Goal: Information Seeking & Learning: Compare options

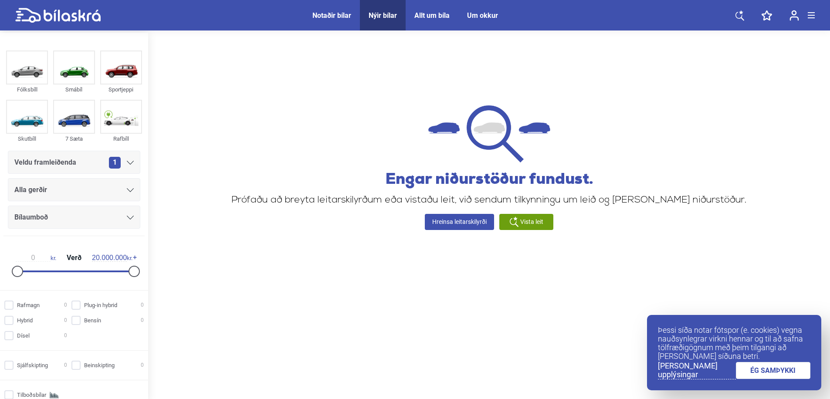
click at [84, 17] on icon at bounding box center [72, 16] width 57 height 12
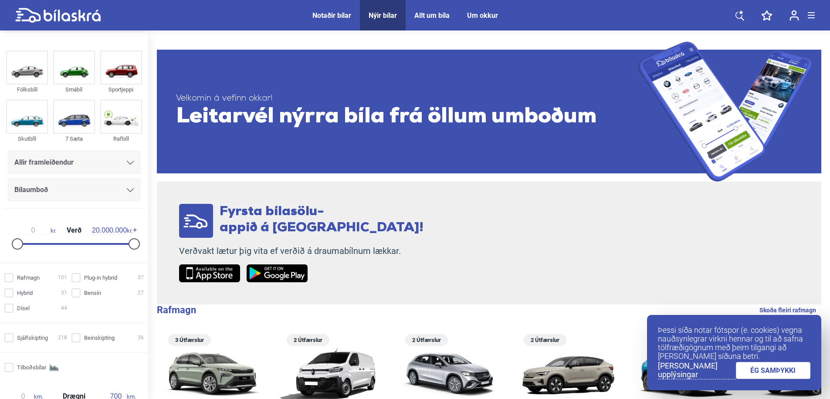
scroll to position [74, 0]
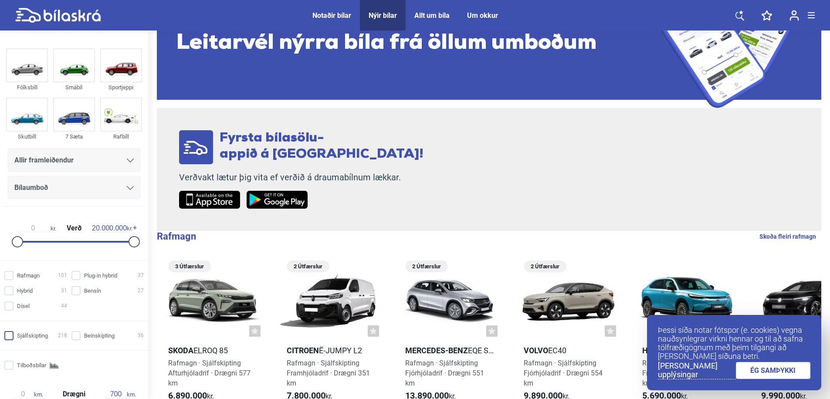
click at [27, 334] on input "Sjálfskipting 218" at bounding box center [37, 336] width 63 height 9
checkbox input "true"
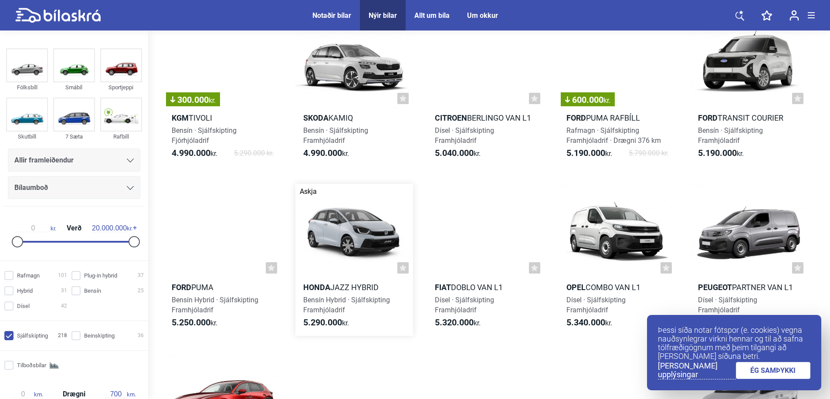
scroll to position [269, 0]
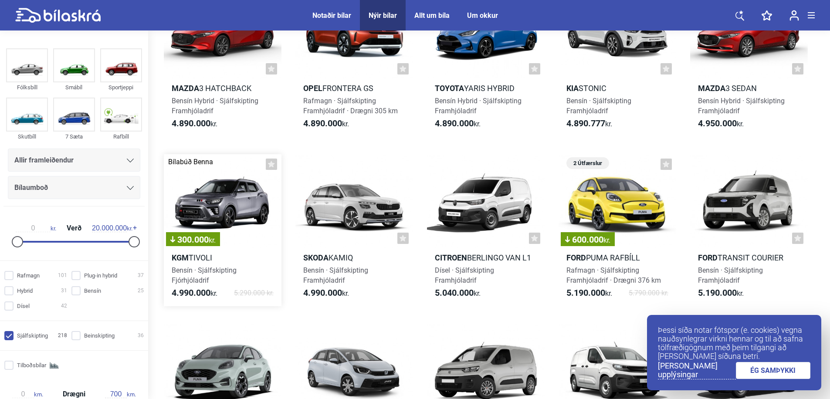
click at [239, 194] on div "300.000 kr." at bounding box center [223, 201] width 118 height 94
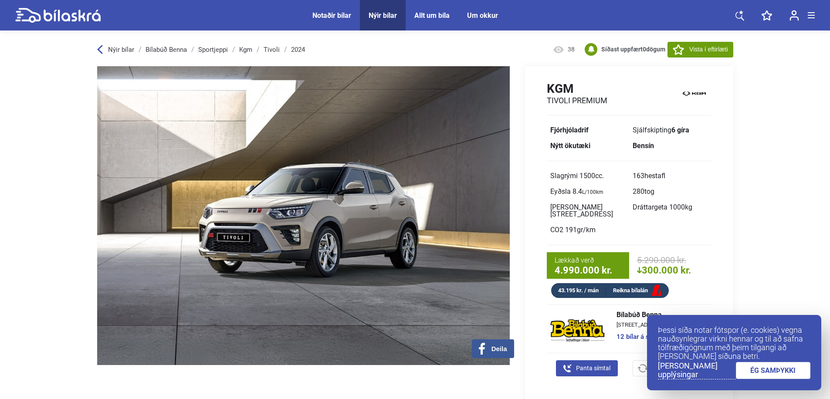
scroll to position [176, 0]
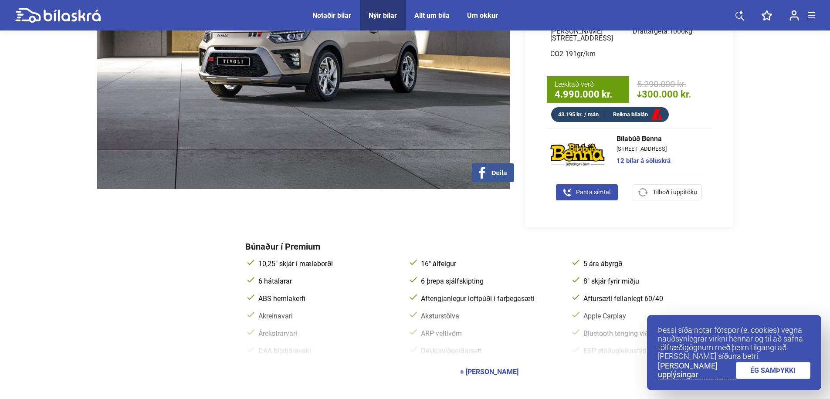
click at [494, 368] on div "+ [PERSON_NAME]" at bounding box center [489, 372] width 488 height 24
click at [477, 369] on div "+ [PERSON_NAME]" at bounding box center [489, 372] width 58 height 7
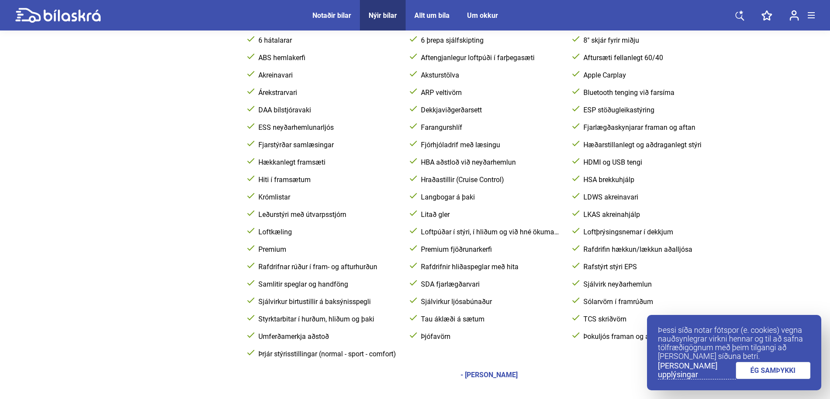
scroll to position [0, 0]
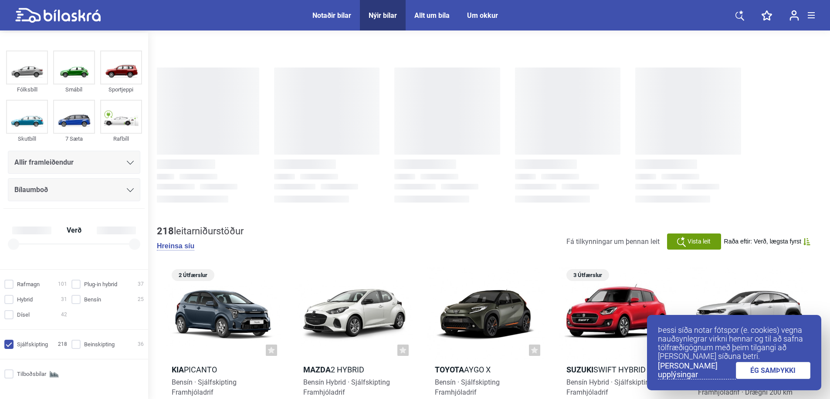
checkbox input "true"
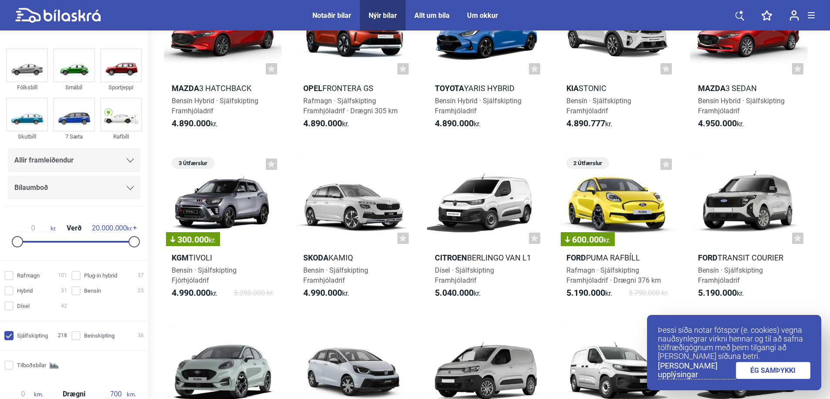
scroll to position [264, 0]
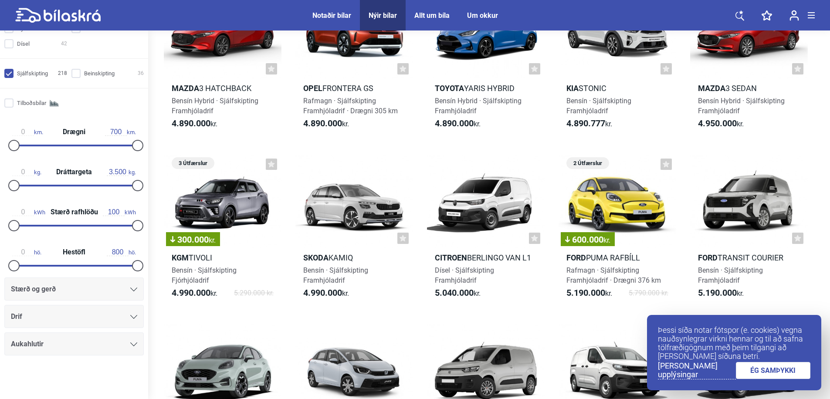
click at [33, 317] on div "Drif" at bounding box center [74, 317] width 126 height 12
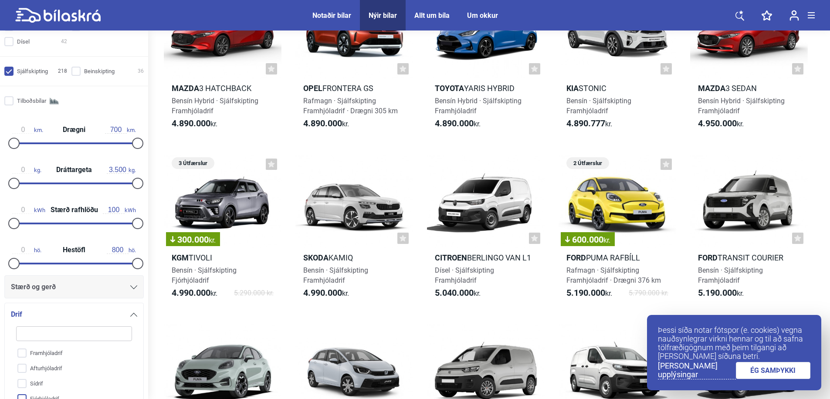
scroll to position [352, 0]
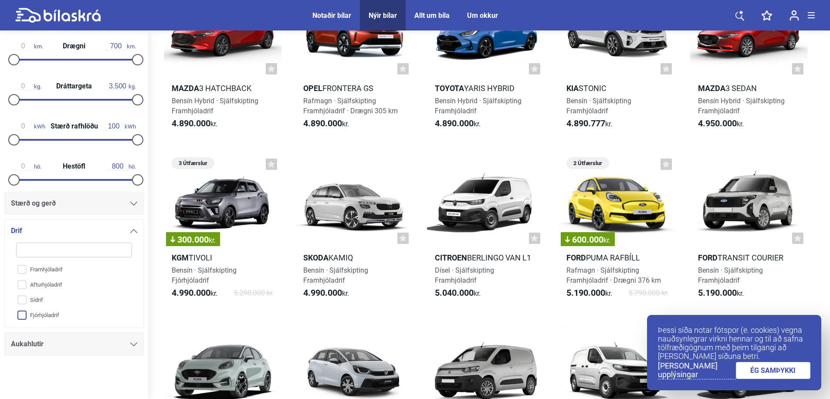
click at [36, 316] on input "Fjórhjóladrif" at bounding box center [68, 315] width 117 height 15
checkbox input "true"
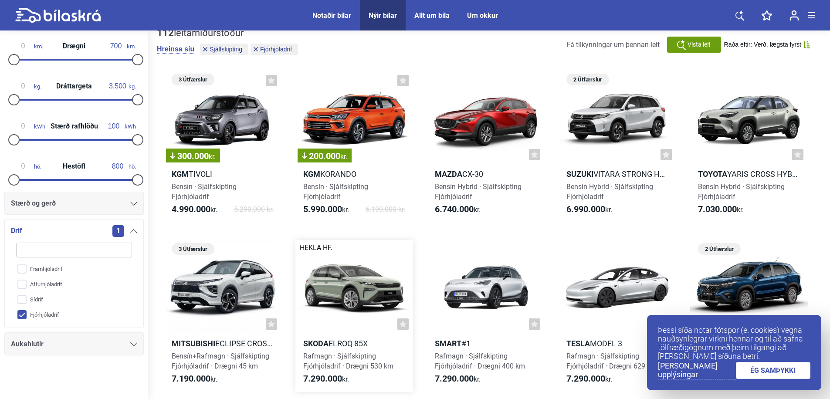
scroll to position [44, 0]
